Goal: Information Seeking & Learning: Compare options

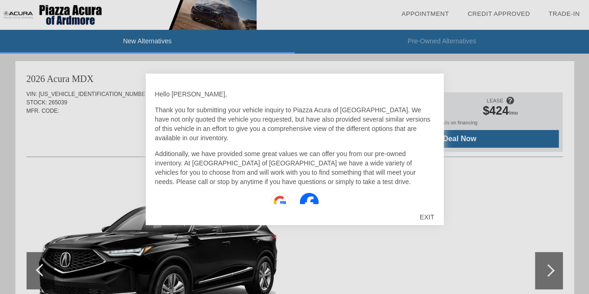
click at [424, 216] on div "EXIT" at bounding box center [426, 217] width 33 height 28
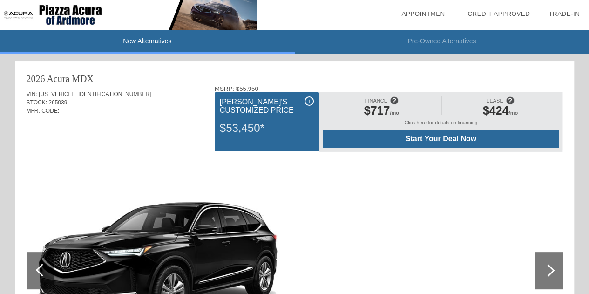
click at [393, 100] on span at bounding box center [394, 100] width 8 height 15
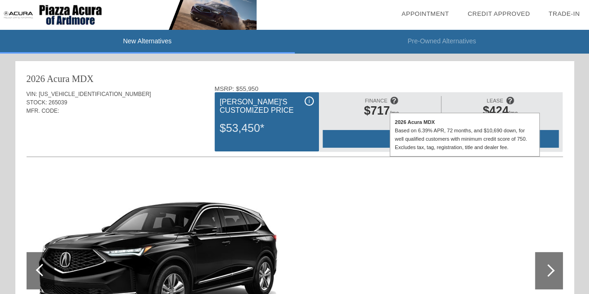
click at [508, 102] on span at bounding box center [510, 100] width 8 height 15
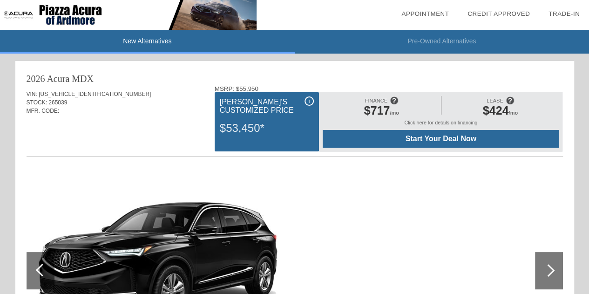
drag, startPoint x: 587, startPoint y: 44, endPoint x: 586, endPoint y: 31, distance: 13.6
click at [586, 31] on li "Pre-Owned Alternatives" at bounding box center [442, 42] width 295 height 24
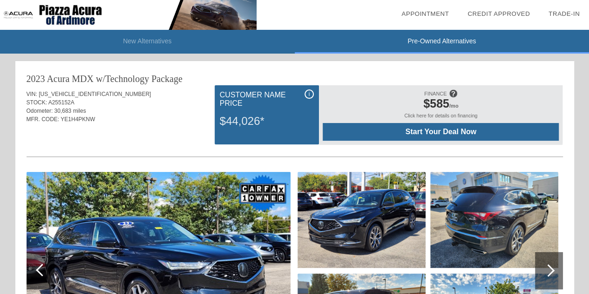
click at [451, 91] on span at bounding box center [453, 93] width 8 height 15
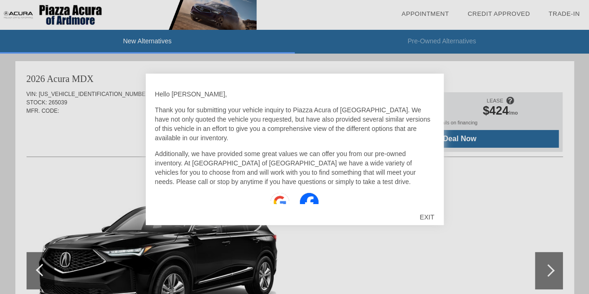
click at [435, 213] on div "EXIT" at bounding box center [426, 217] width 33 height 28
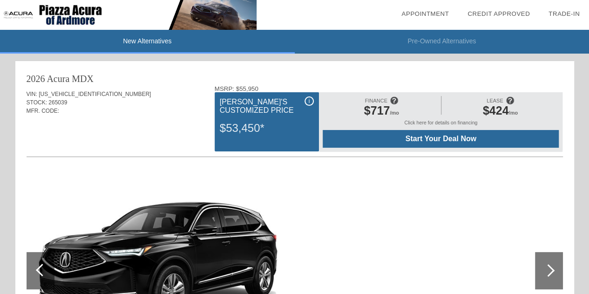
click at [507, 102] on span at bounding box center [510, 100] width 8 height 15
drag, startPoint x: 585, startPoint y: 41, endPoint x: 589, endPoint y: 27, distance: 14.6
click at [509, 99] on span at bounding box center [510, 100] width 8 height 15
click at [452, 205] on div at bounding box center [295, 271] width 537 height 203
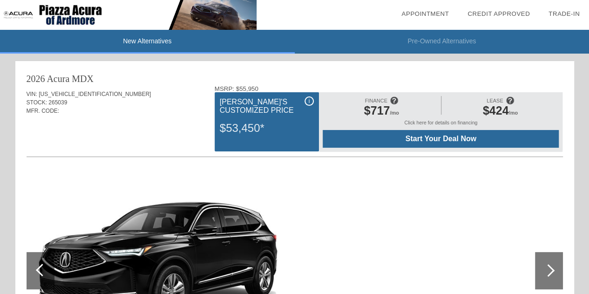
click at [308, 101] on div "i" at bounding box center [309, 100] width 9 height 9
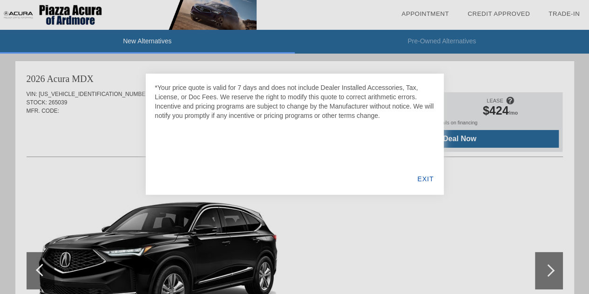
click at [425, 179] on div "EXIT" at bounding box center [426, 179] width 36 height 32
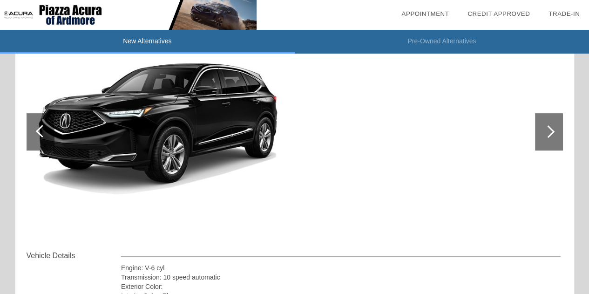
scroll to position [140, 0]
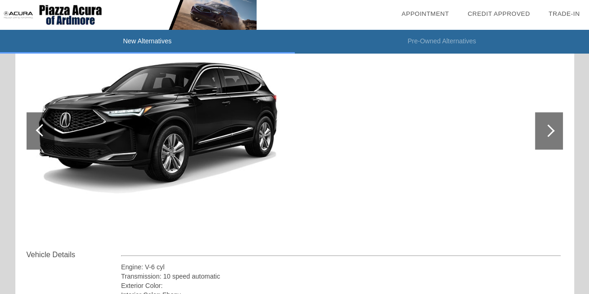
click at [555, 129] on div at bounding box center [549, 130] width 28 height 37
click at [128, 120] on img at bounding box center [159, 131] width 264 height 198
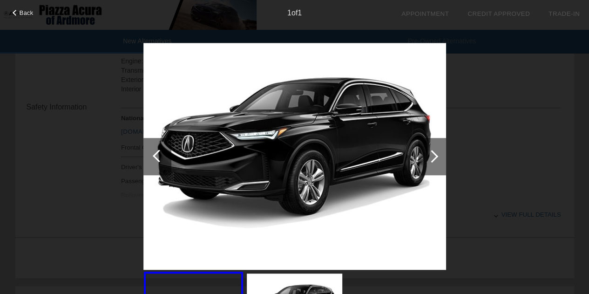
scroll to position [373, 0]
click at [439, 153] on div at bounding box center [432, 156] width 28 height 37
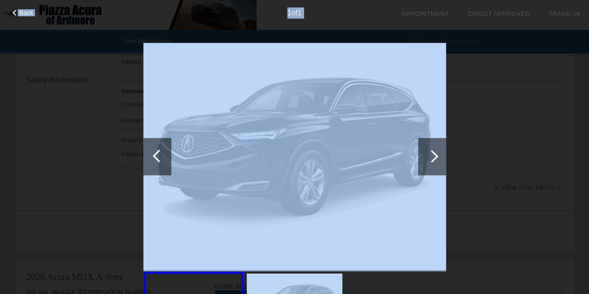
drag, startPoint x: 589, startPoint y: 97, endPoint x: 590, endPoint y: 137, distance: 39.6
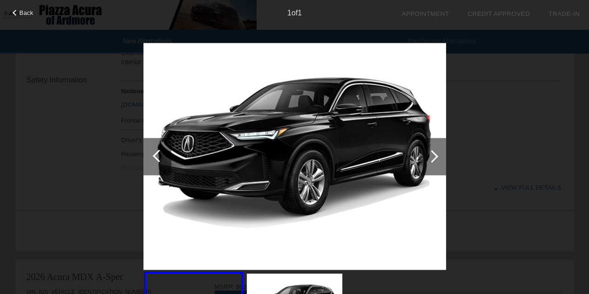
click at [492, 156] on div "Back 1 of 1" at bounding box center [294, 147] width 589 height 294
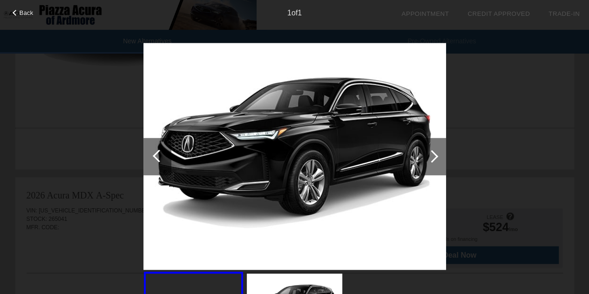
scroll to position [838, 0]
click at [26, 8] on div "1 of 1" at bounding box center [294, 9] width 589 height 19
click at [22, 16] on div "1 of 1" at bounding box center [294, 9] width 589 height 19
click at [26, 10] on span "Back" at bounding box center [27, 12] width 14 height 7
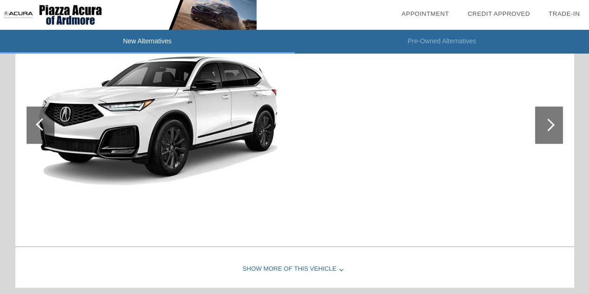
scroll to position [1250, 0]
